Goal: Task Accomplishment & Management: Complete application form

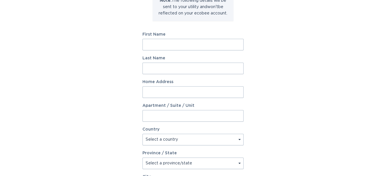
scroll to position [31, 0]
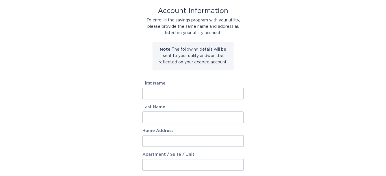
click at [157, 94] on input "First Name" at bounding box center [192, 94] width 101 height 12
type input "jerry"
type input "Shervey"
type input "13030 446TH AVE SE"
select select "US"
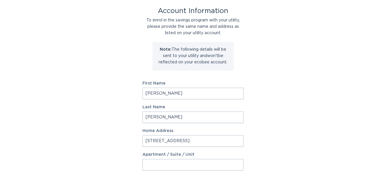
type input "North Bend"
type input "98045"
select select "WA"
drag, startPoint x: 143, startPoint y: 93, endPoint x: 210, endPoint y: 95, distance: 67.4
click at [210, 95] on input "jerry" at bounding box center [192, 94] width 101 height 12
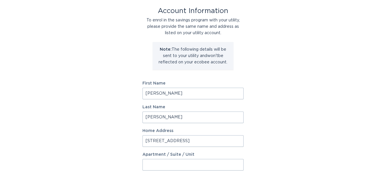
click at [194, 91] on input "Gerald" at bounding box center [192, 94] width 101 height 12
drag, startPoint x: 164, startPoint y: 95, endPoint x: 127, endPoint y: 86, distance: 38.0
click at [127, 86] on div "Account Information To enrol in the savings program with your utility, please p…" at bounding box center [193, 145] width 386 height 319
click at [300, 79] on div "Account Information To enrol in the savings program with your utility, please p…" at bounding box center [193, 145] width 386 height 319
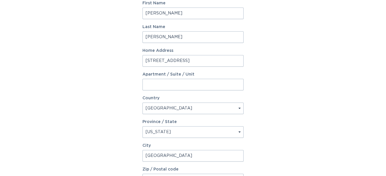
scroll to position [79, 0]
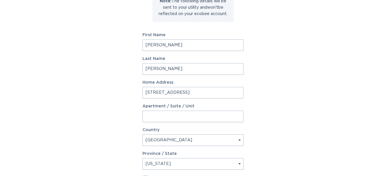
click at [163, 45] on input "Debra" at bounding box center [192, 45] width 101 height 12
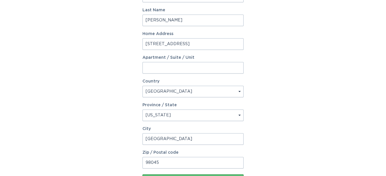
scroll to position [176, 0]
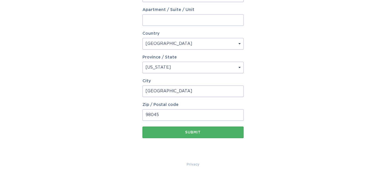
type input "Debra"
click at [195, 133] on div "Submit" at bounding box center [192, 131] width 95 height 3
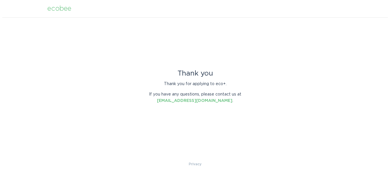
scroll to position [0, 0]
